Goal: Information Seeking & Learning: Learn about a topic

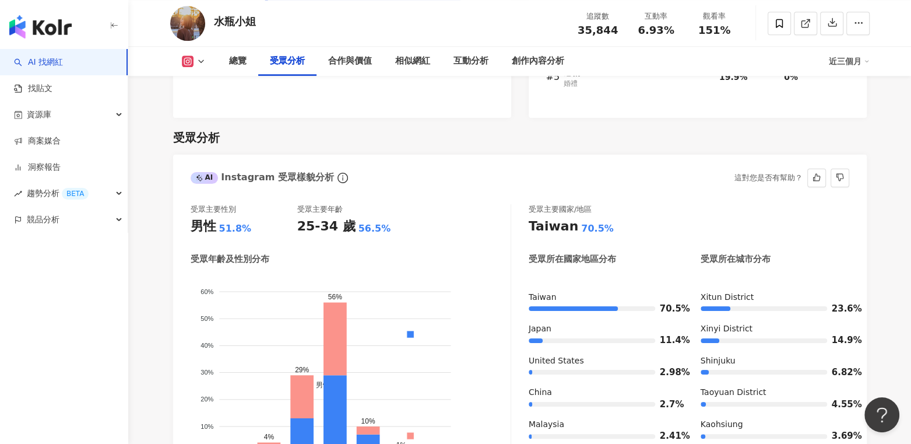
scroll to position [1007, 0]
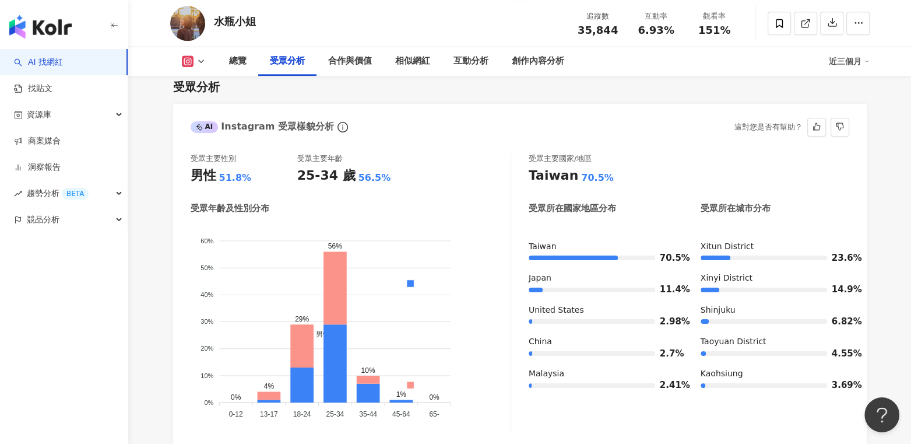
click at [356, 242] on foreignobject "男性 女性" at bounding box center [351, 322] width 320 height 199
click at [331, 272] on icon at bounding box center [334, 287] width 23 height 73
click at [198, 62] on icon at bounding box center [200, 61] width 9 height 9
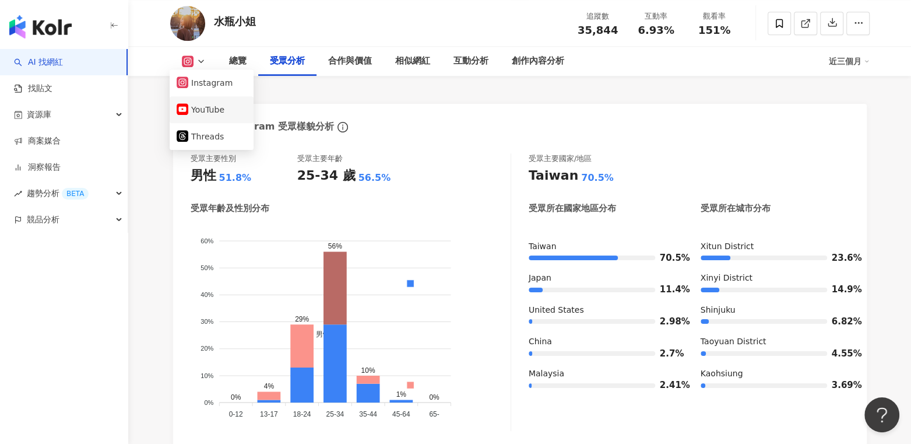
click at [219, 109] on button "YouTube" at bounding box center [212, 109] width 70 height 16
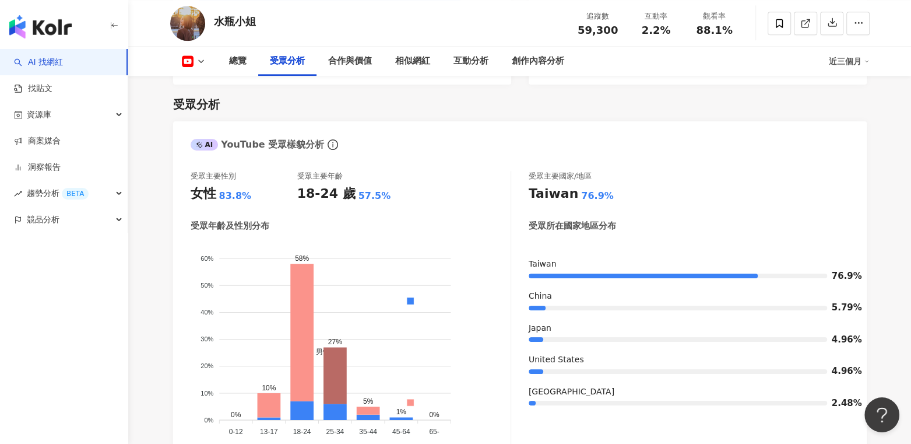
scroll to position [1017, 0]
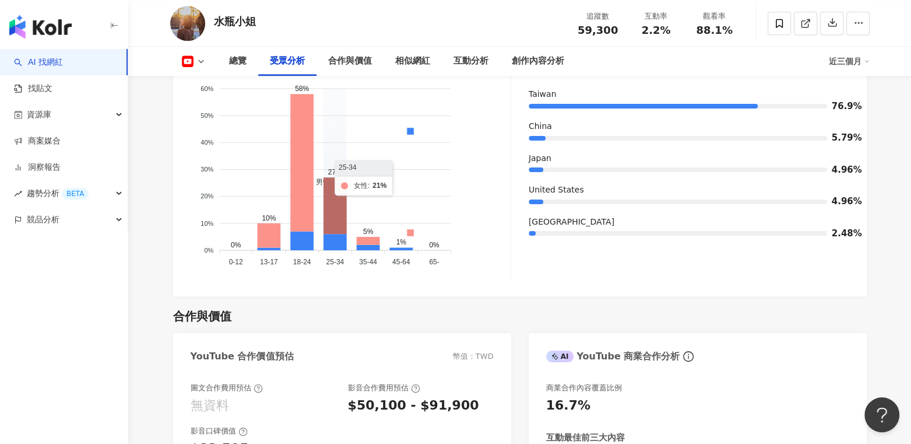
click at [314, 175] on foreignobject "男性 女性" at bounding box center [351, 170] width 320 height 199
